Goal: Information Seeking & Learning: Learn about a topic

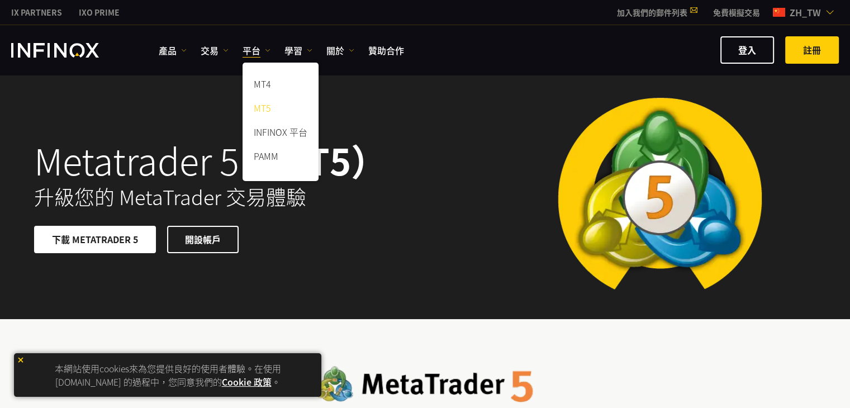
click at [281, 116] on link "MT5" at bounding box center [281, 110] width 76 height 24
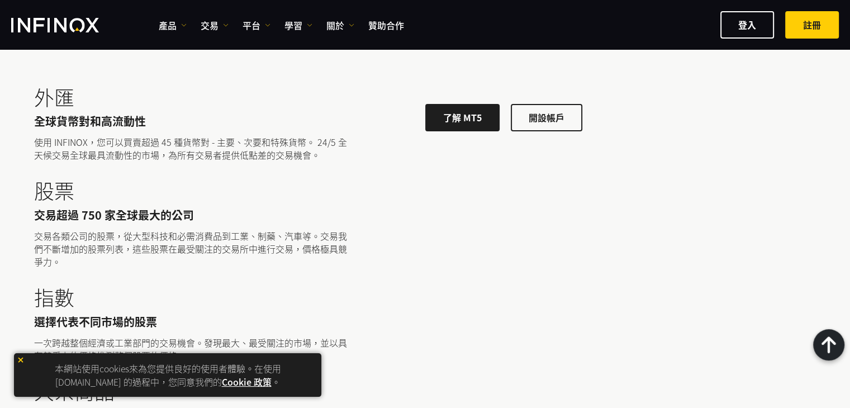
scroll to position [3186, 0]
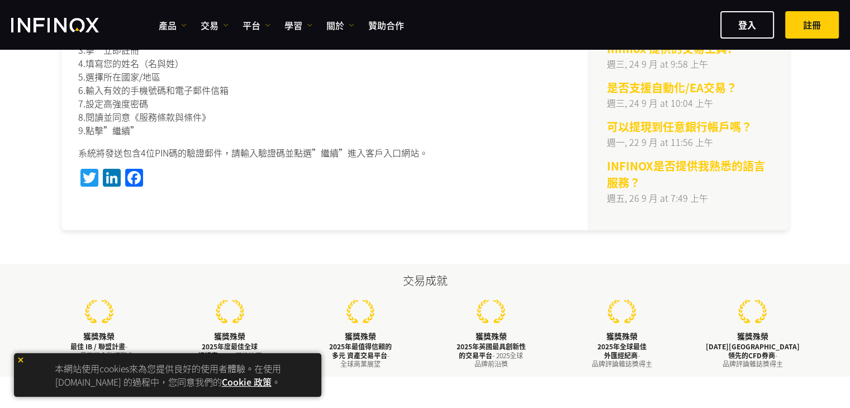
scroll to position [112, 0]
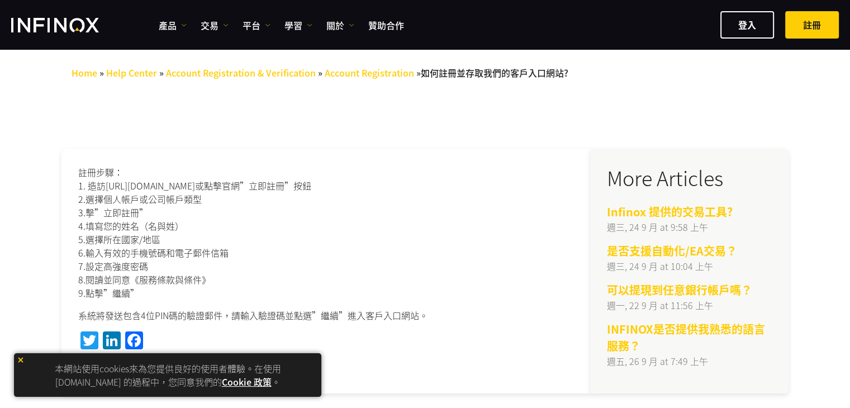
click at [455, 199] on p "註冊步驟： 1. 造訪 https://myaccount.infinox.com/register/ 或點擊官網”立即註冊”按鈕 2.選擇個人帳戶或公司帳戶…" at bounding box center [325, 232] width 495 height 134
click at [472, 248] on p "註冊步驟： 1. 造訪 https://myaccount.infinox.com/register/ 或點擊官網”立即註冊”按鈕 2.選擇個人帳戶或公司帳戶…" at bounding box center [325, 232] width 495 height 134
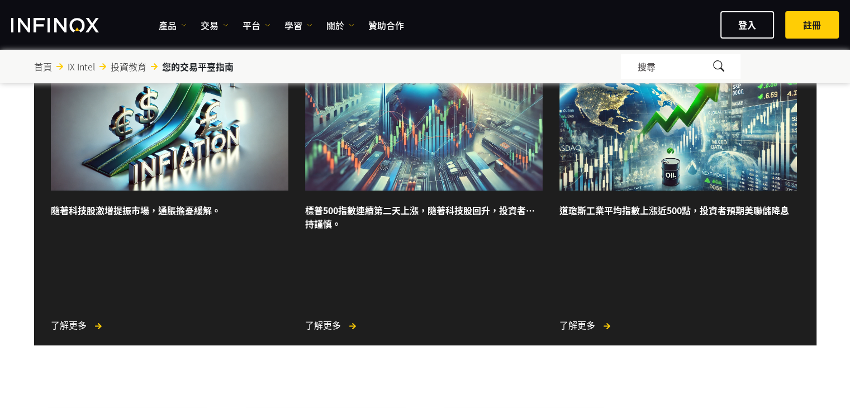
scroll to position [445, 0]
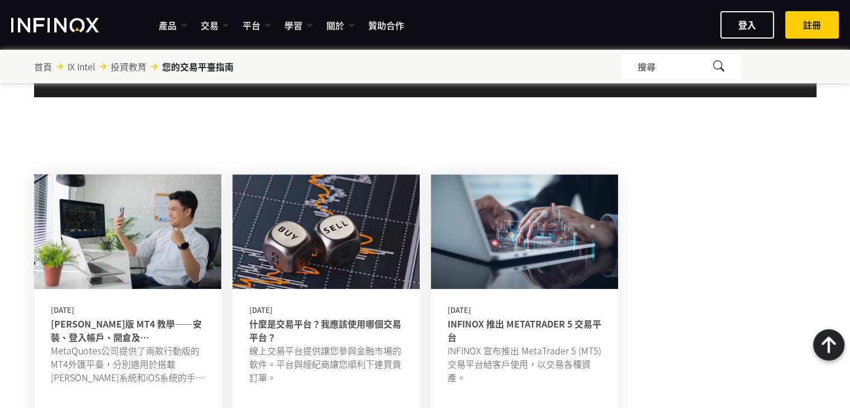
click at [83, 334] on link "安卓版 MT4 教學——安裝、登入帳戶、開倉及平倉" at bounding box center [128, 330] width 154 height 27
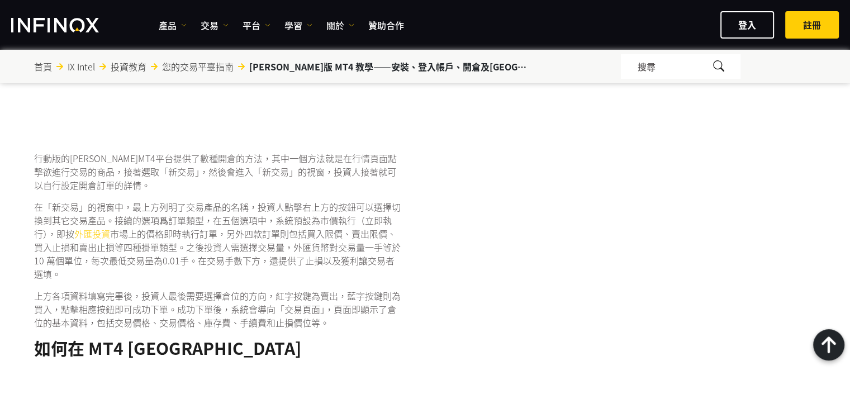
scroll to position [1341, 0]
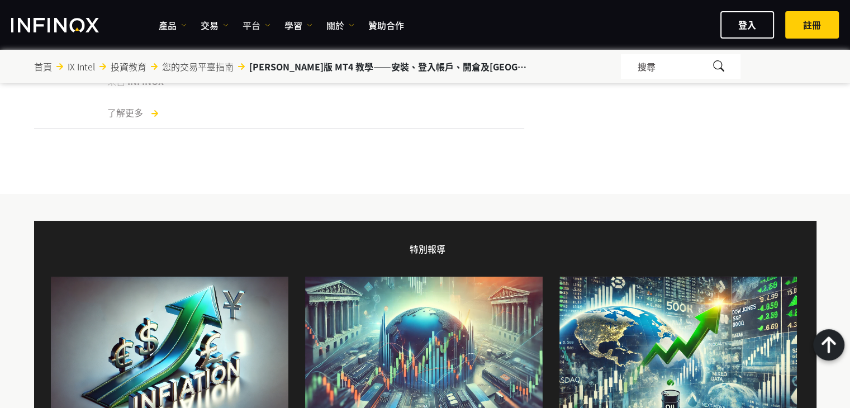
click at [268, 25] on img at bounding box center [268, 25] width 6 height 6
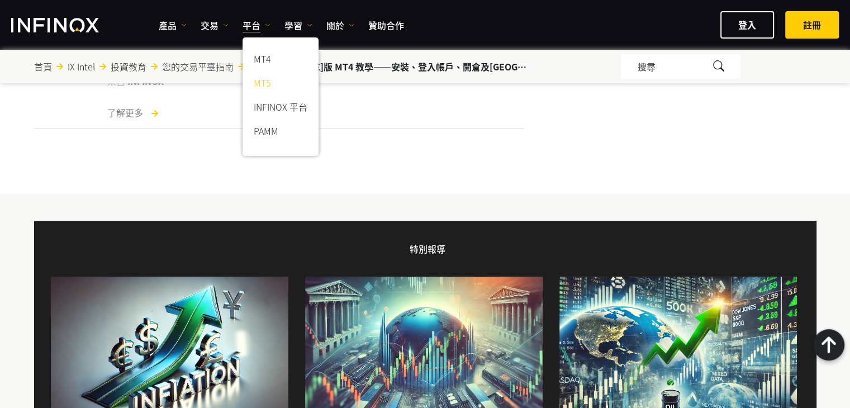
click at [285, 84] on link "MT5" at bounding box center [281, 85] width 76 height 24
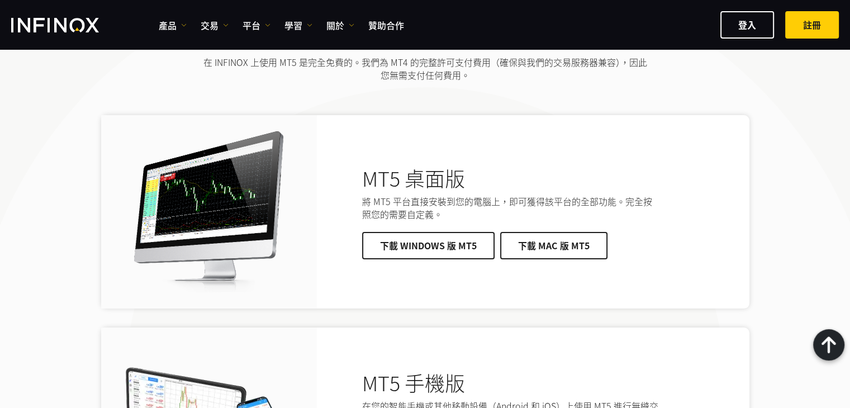
scroll to position [2459, 0]
